Goal: Find specific page/section: Find specific page/section

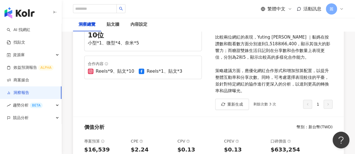
scroll to position [168, 0]
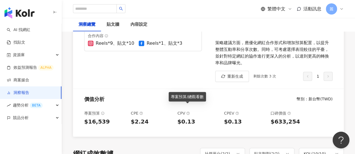
click at [187, 112] on icon at bounding box center [187, 113] width 3 height 3
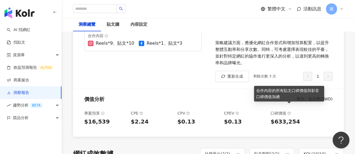
click at [289, 112] on icon at bounding box center [288, 113] width 3 height 3
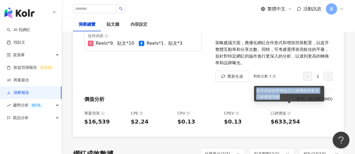
drag, startPoint x: 285, startPoint y: 96, endPoint x: 256, endPoint y: 92, distance: 29.4
click at [256, 92] on div "合作內容的所有貼文口碑價值與影音口碑價值加總" at bounding box center [289, 94] width 70 height 16
copy div "合作內容的所有貼文口碑價值與影音口碑價值加總"
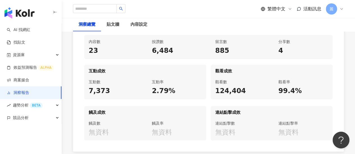
scroll to position [280, 0]
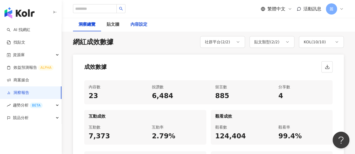
click at [136, 25] on div "內容設定" at bounding box center [138, 24] width 17 height 7
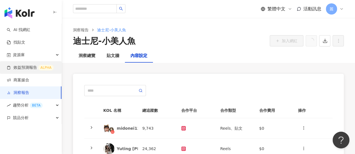
click at [35, 69] on link "效益預測報告 ALPHA" at bounding box center [30, 68] width 47 height 6
